Goal: Information Seeking & Learning: Learn about a topic

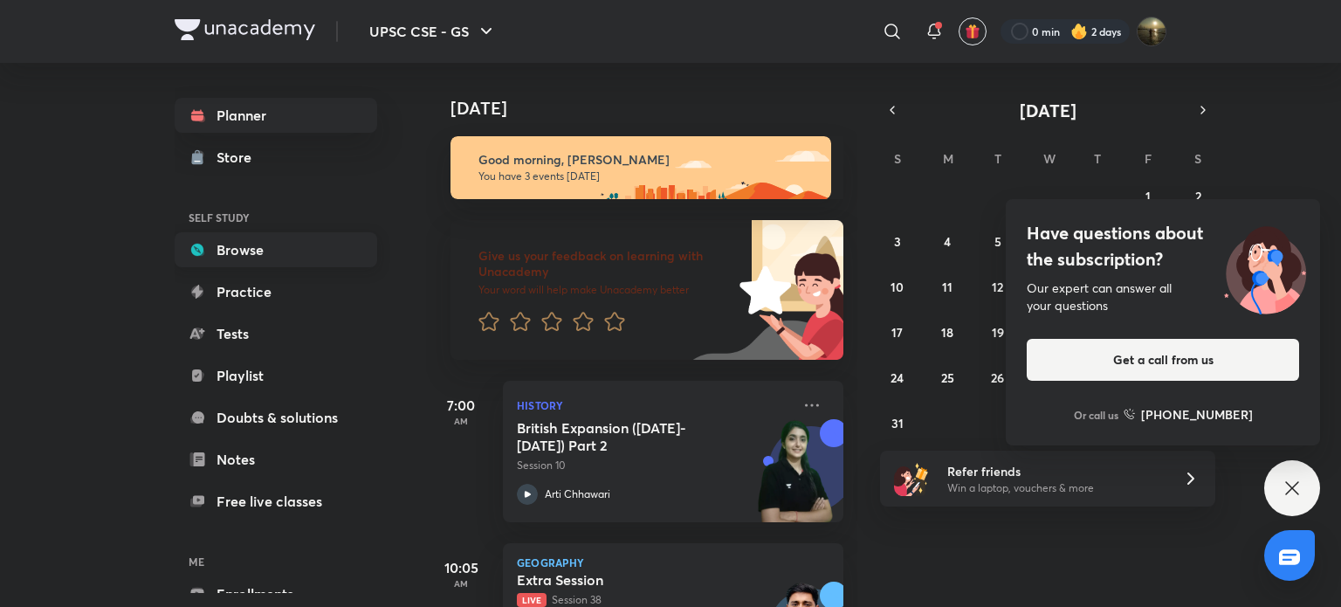
click at [258, 251] on link "Browse" at bounding box center [276, 249] width 203 height 35
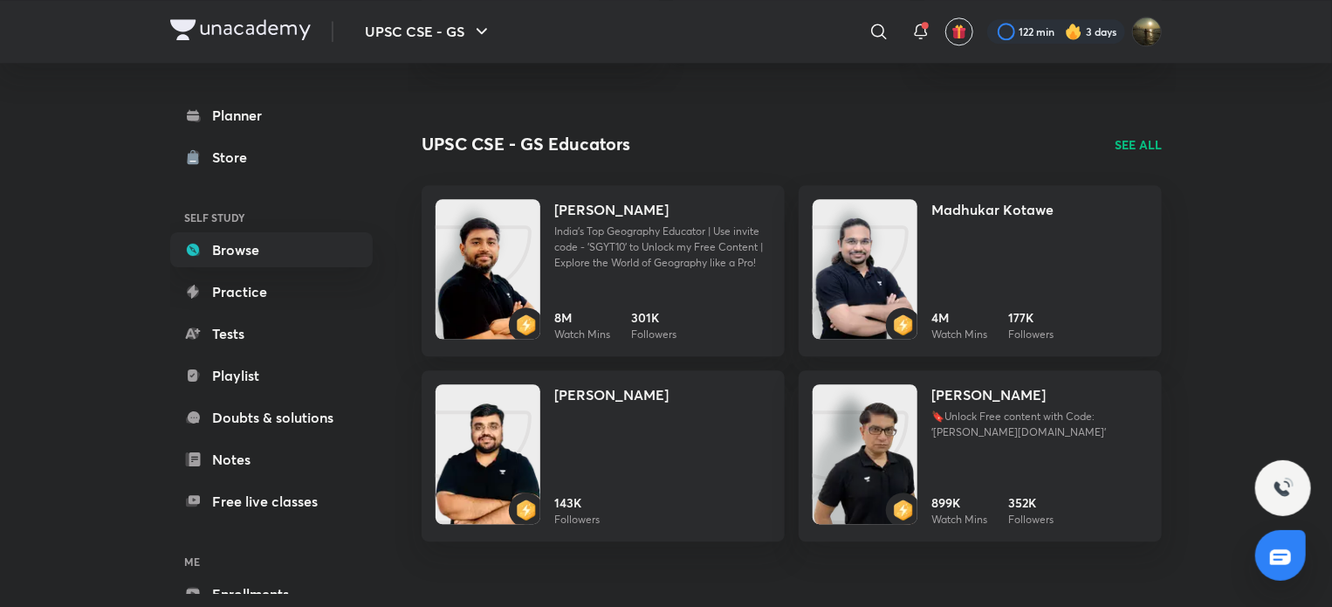
scroll to position [2227, 0]
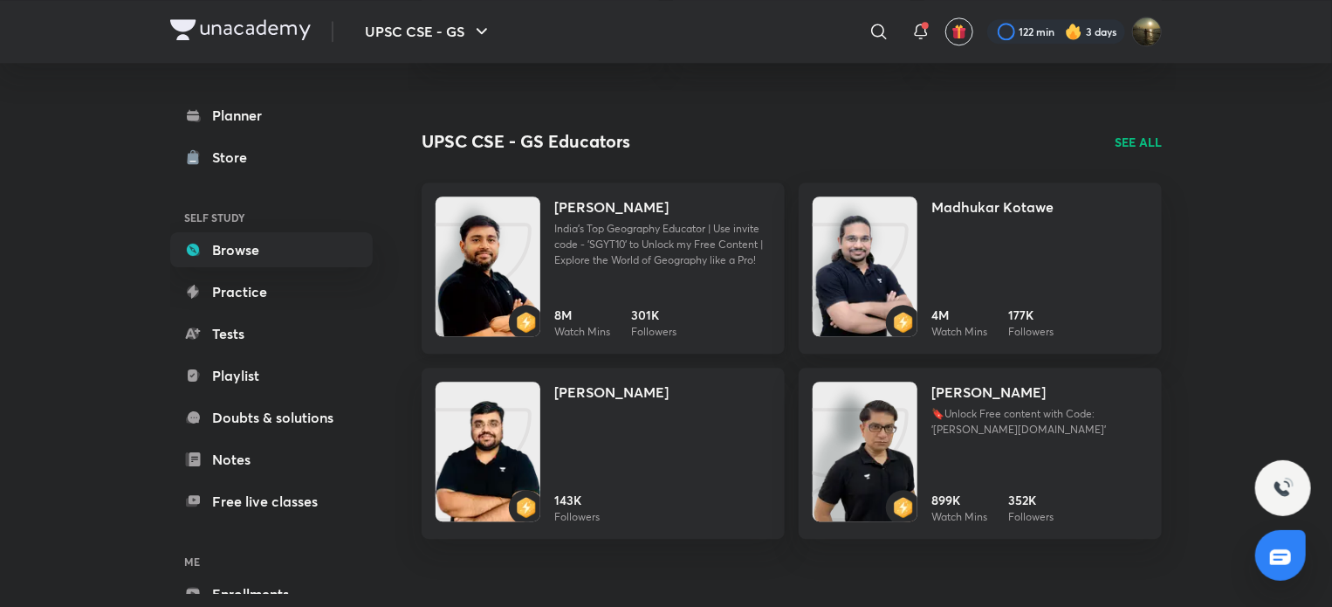
click at [666, 265] on p "India's Top Geography Educator | Use invite code - 'SGYT10' to Unlock my Free C…" at bounding box center [662, 244] width 217 height 47
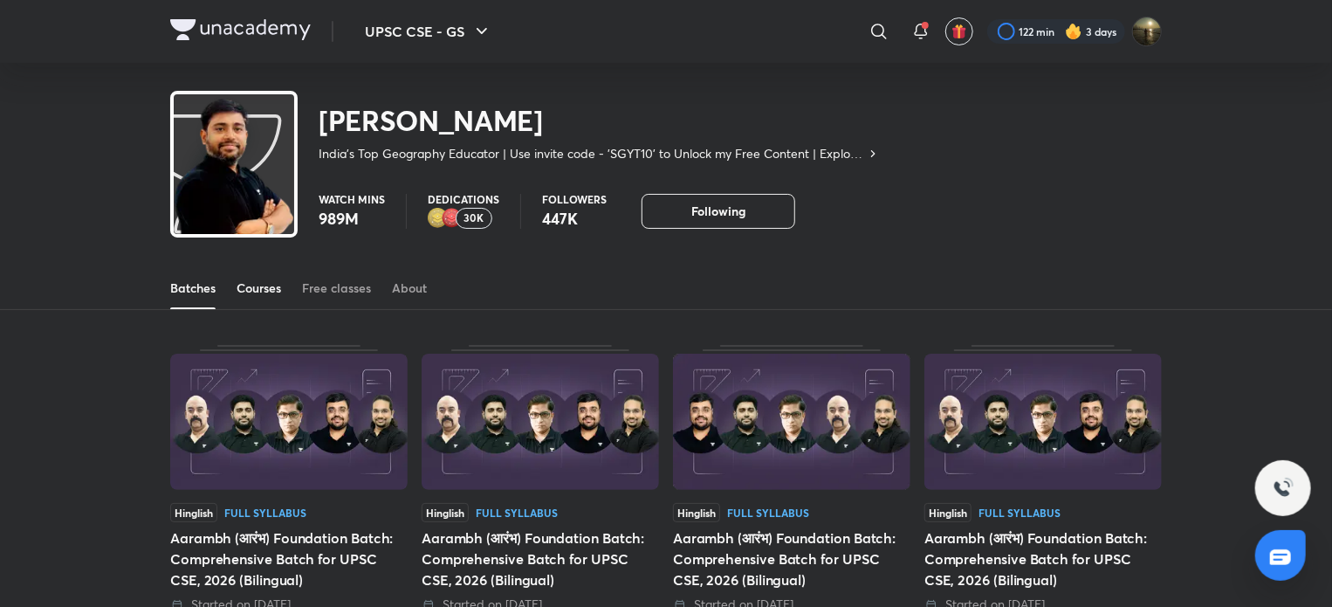
click at [265, 292] on div "Courses" at bounding box center [259, 287] width 45 height 17
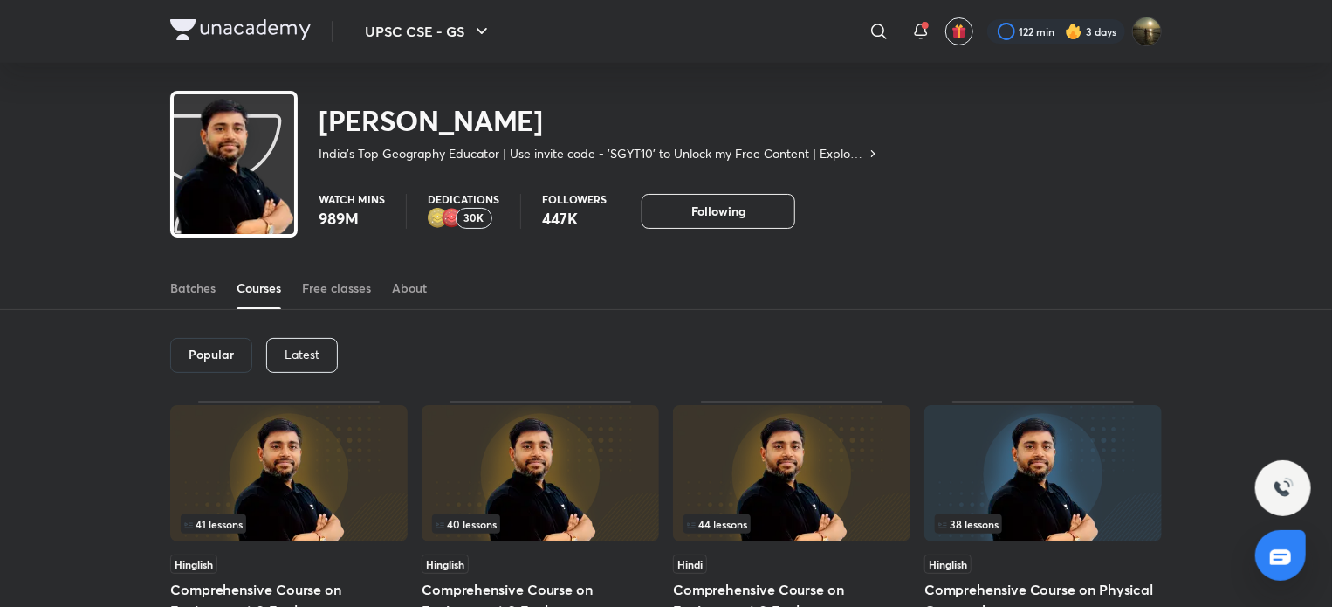
click at [285, 357] on p "Latest" at bounding box center [302, 354] width 35 height 14
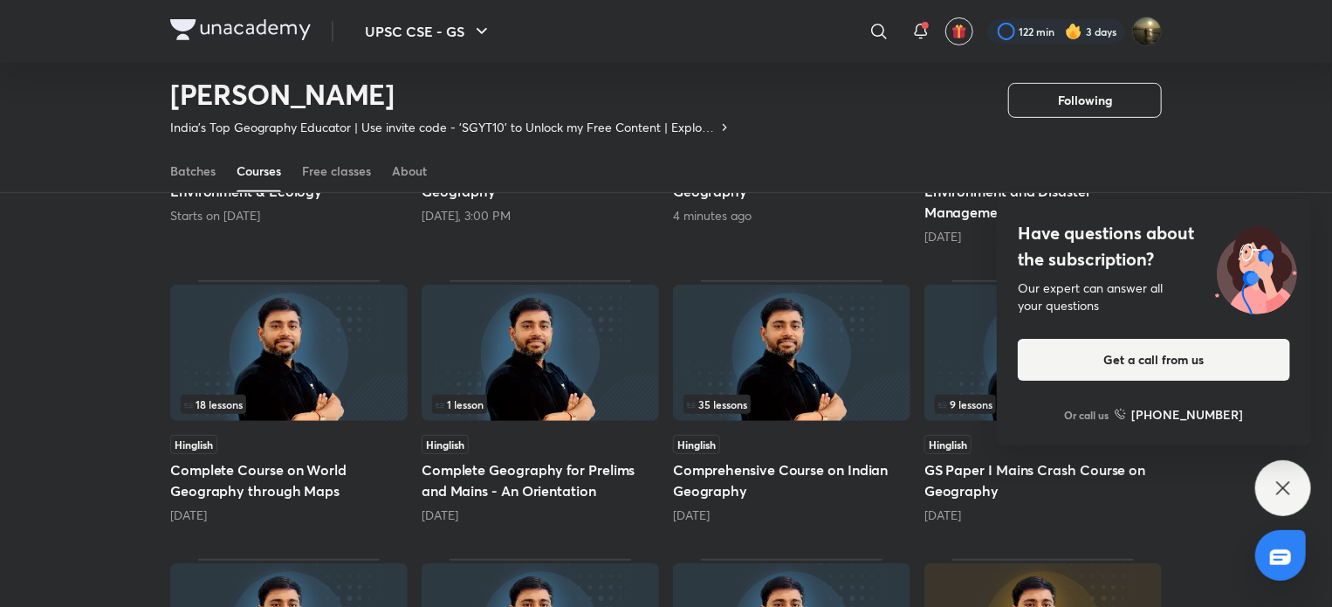
scroll to position [337, 0]
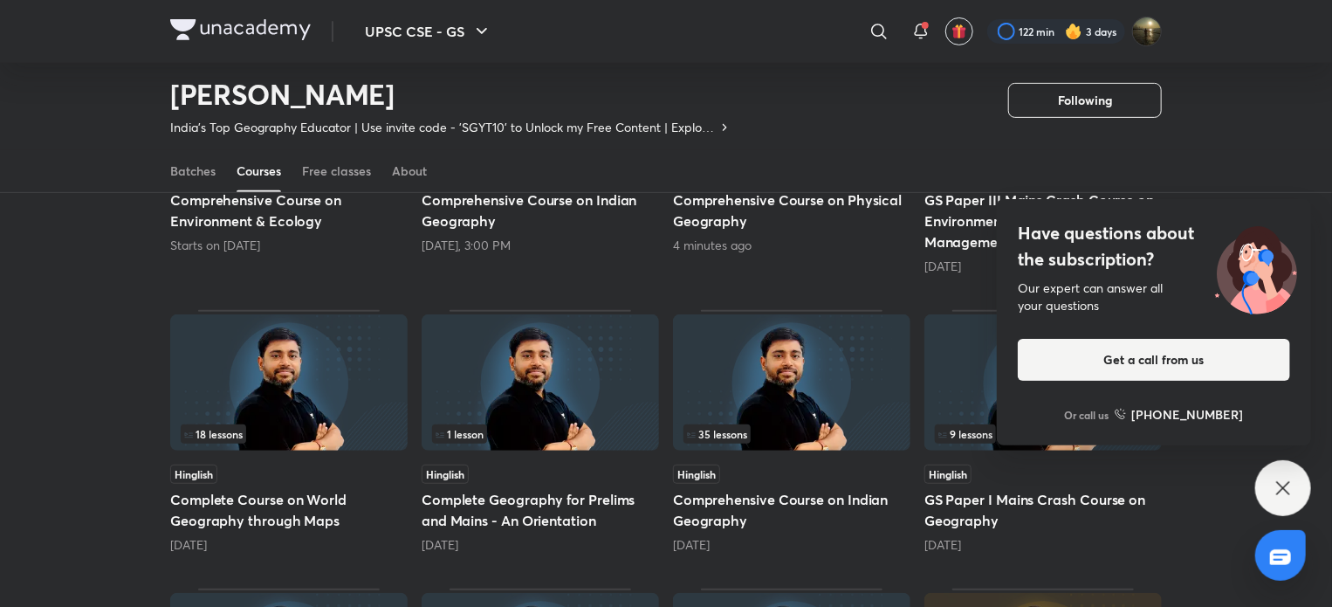
click at [277, 406] on img at bounding box center [288, 382] width 237 height 136
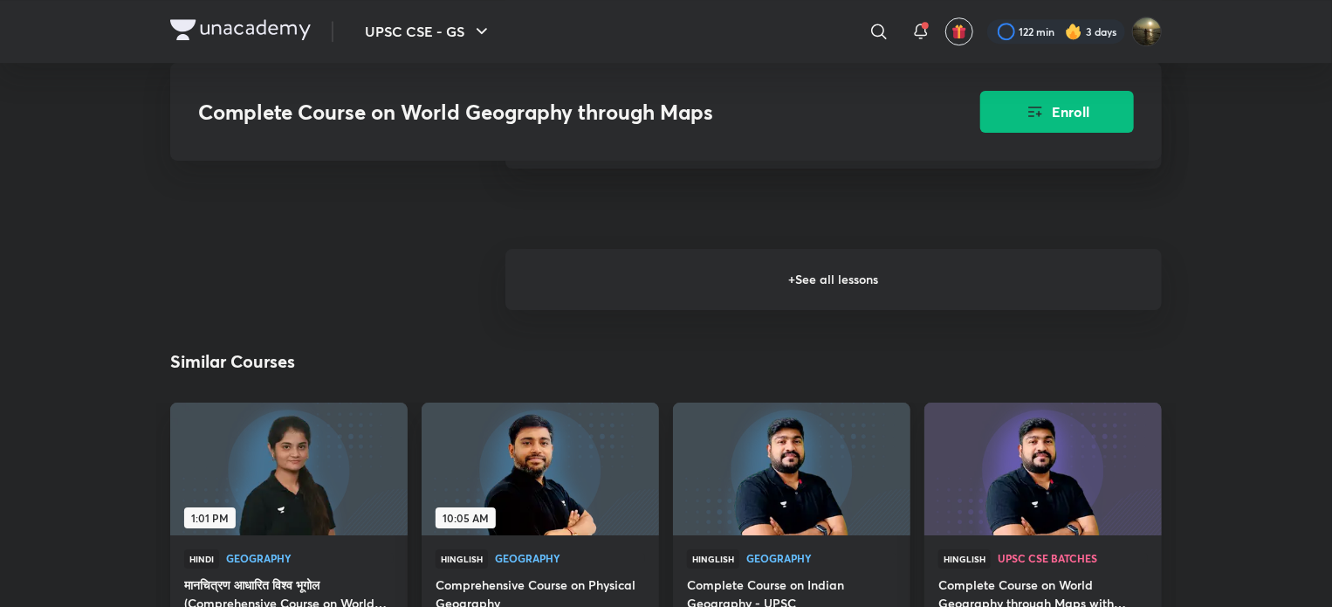
scroll to position [2619, 0]
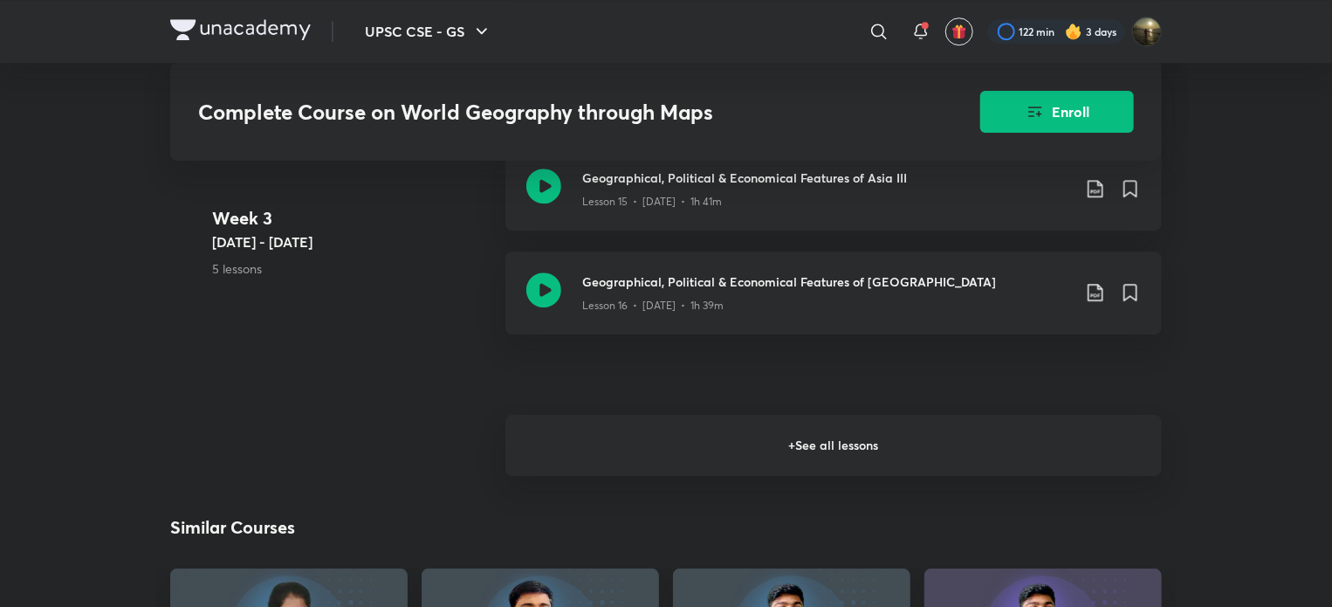
click at [793, 429] on h6 "+ See all lessons" at bounding box center [834, 445] width 657 height 61
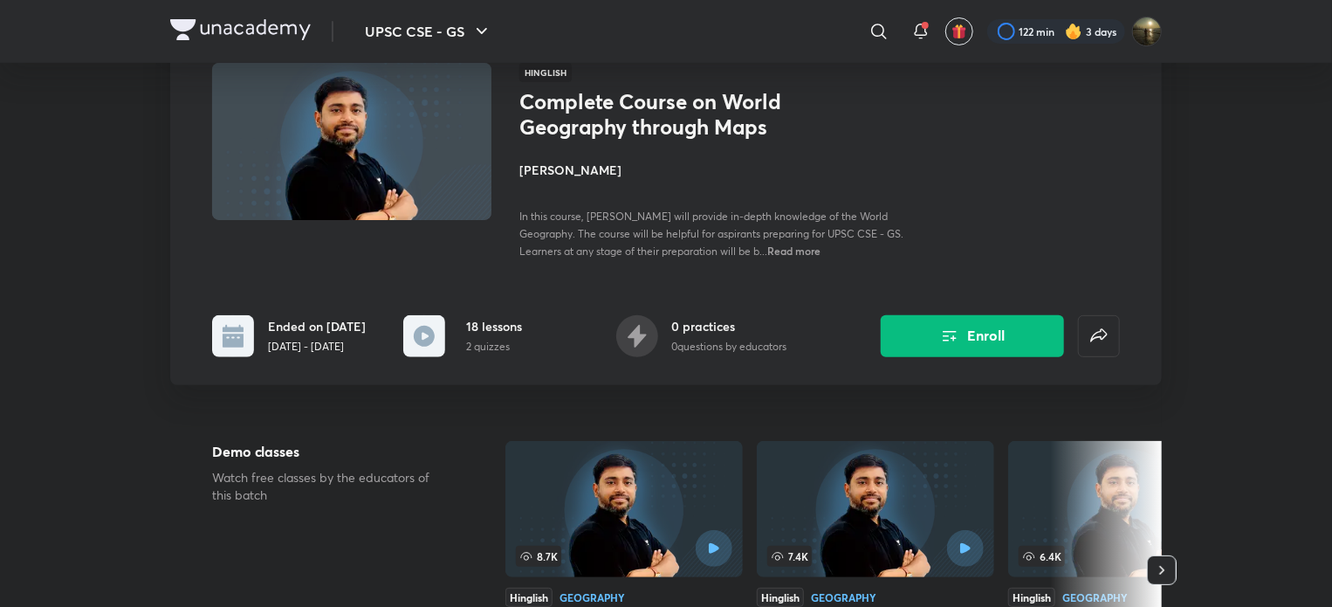
scroll to position [0, 0]
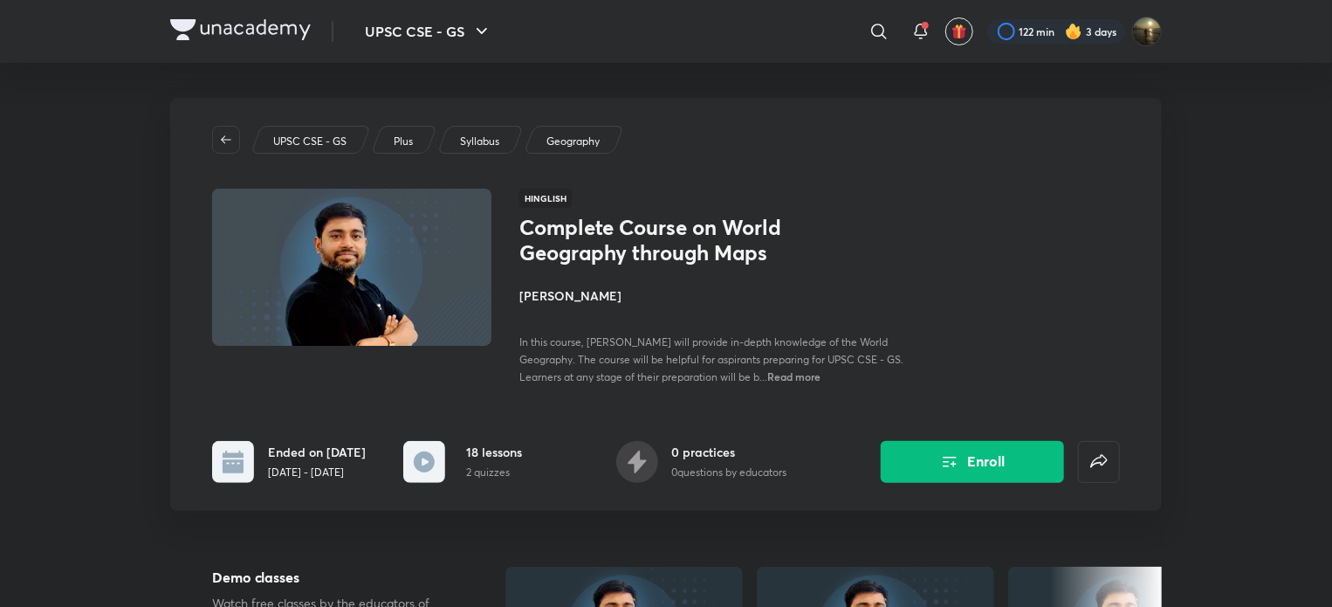
scroll to position [337, 0]
